Goal: Transaction & Acquisition: Purchase product/service

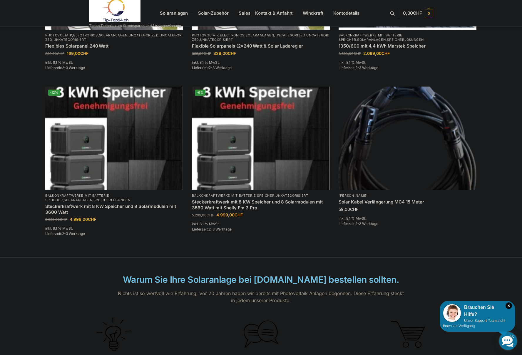
scroll to position [377, 0]
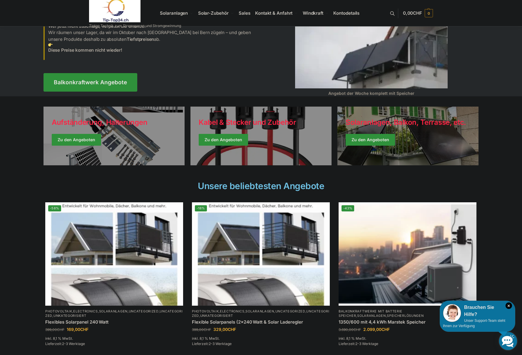
scroll to position [74, 0]
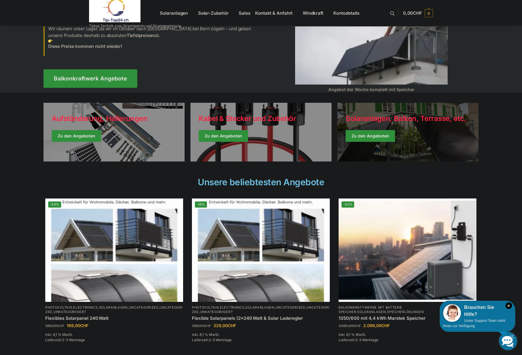
click at [373, 148] on link "Winter Jackets" at bounding box center [407, 132] width 141 height 59
